Goal: Task Accomplishment & Management: Use online tool/utility

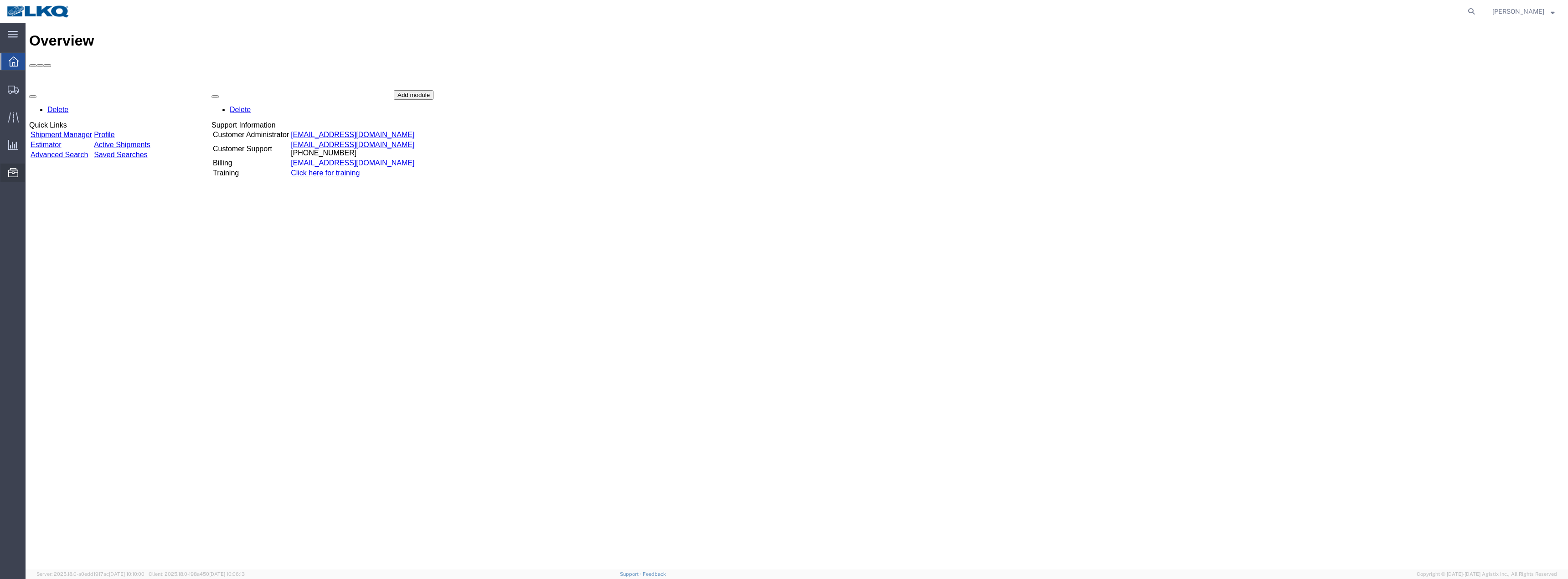
drag, startPoint x: 62, startPoint y: 234, endPoint x: 80, endPoint y: 236, distance: 18.1
click at [0, 0] on span "Location Appointment" at bounding box center [0, 0] width 0 height 0
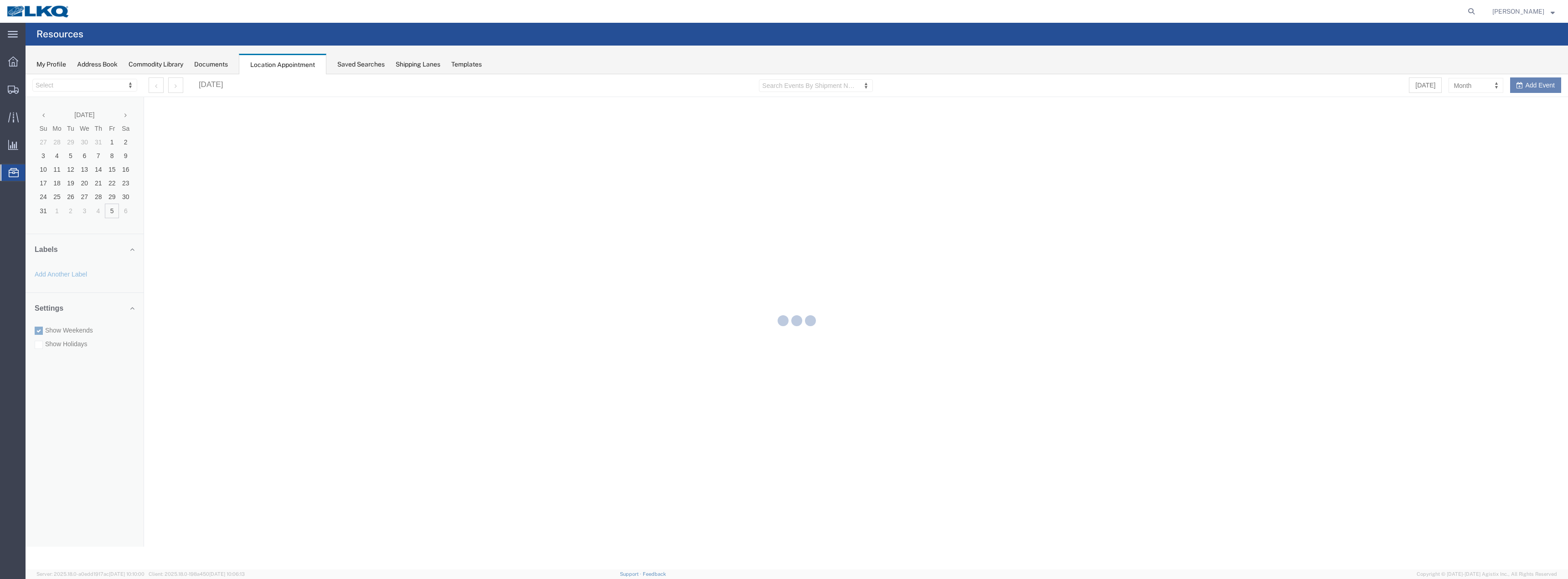
select select "28018"
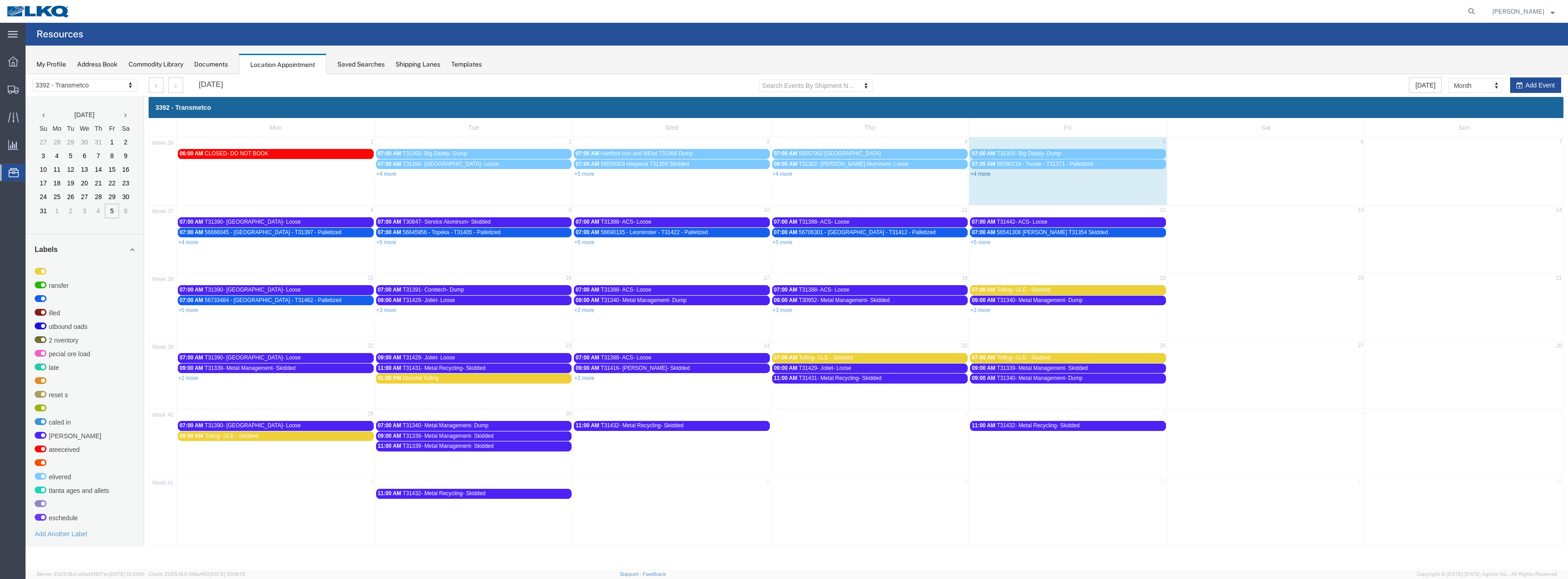
click at [980, 175] on link "+4 more" at bounding box center [981, 174] width 20 height 7
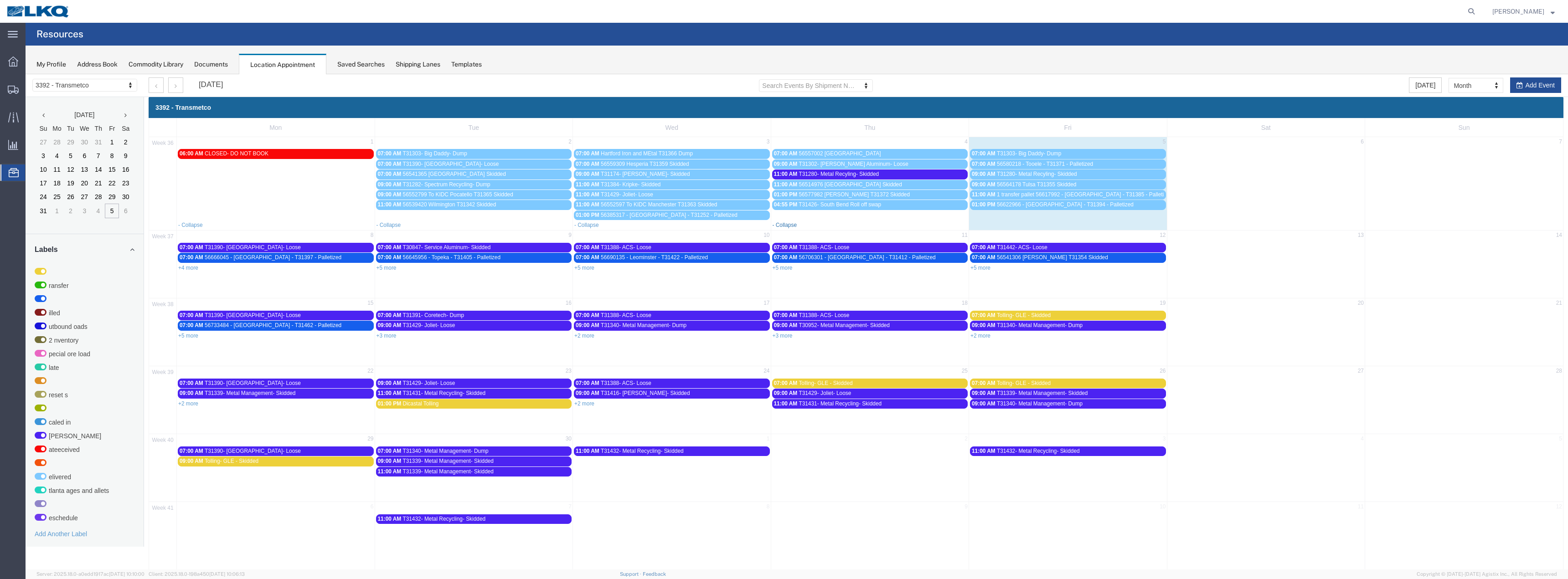
click at [786, 224] on link "- Collapse" at bounding box center [784, 225] width 25 height 7
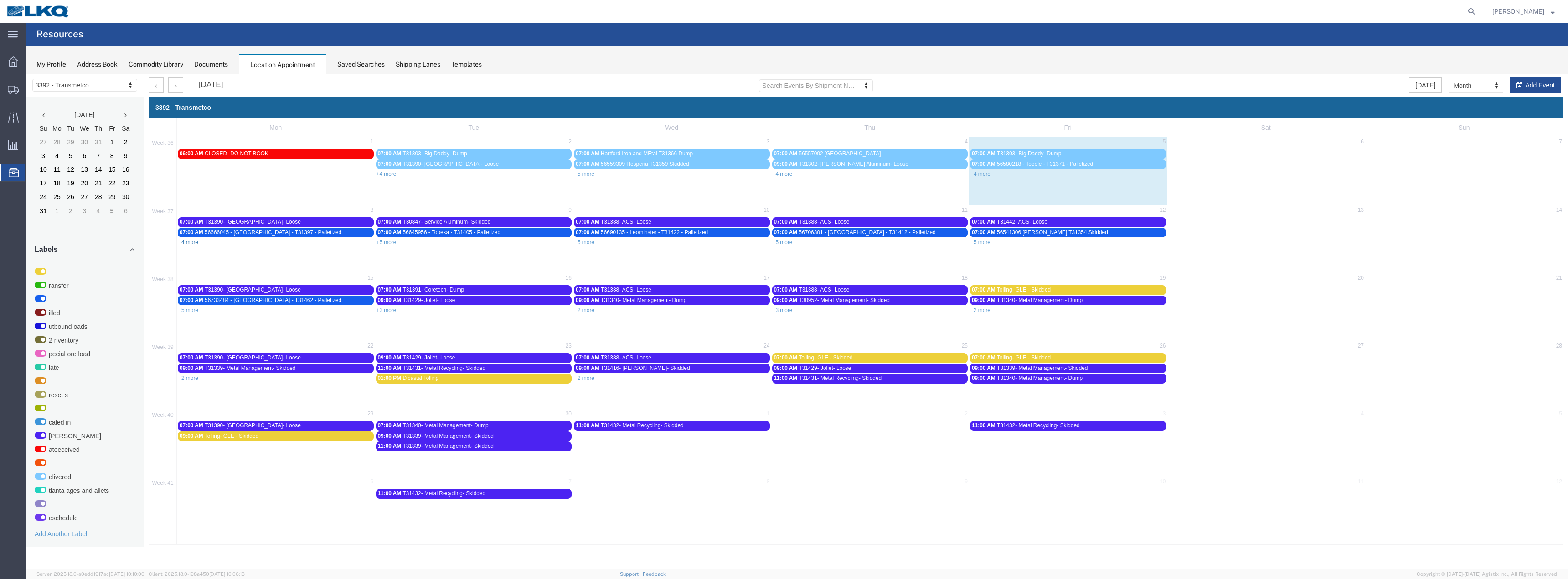
click at [193, 244] on link "+4 more" at bounding box center [188, 242] width 20 height 7
